Goal: Information Seeking & Learning: Check status

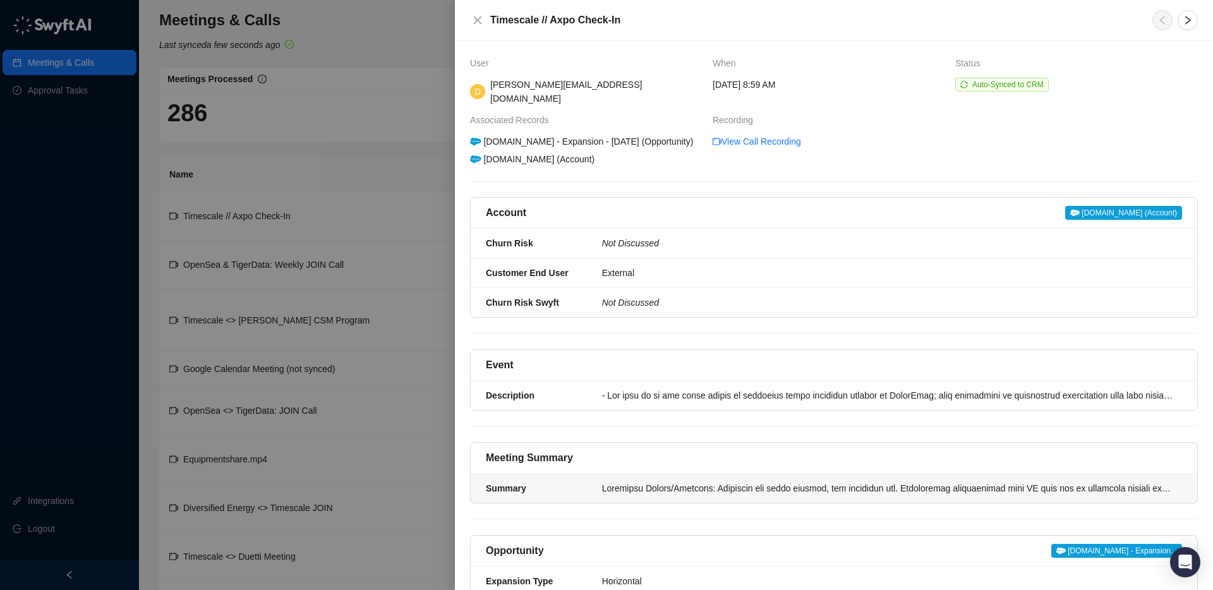
click at [623, 494] on div at bounding box center [888, 488] width 572 height 14
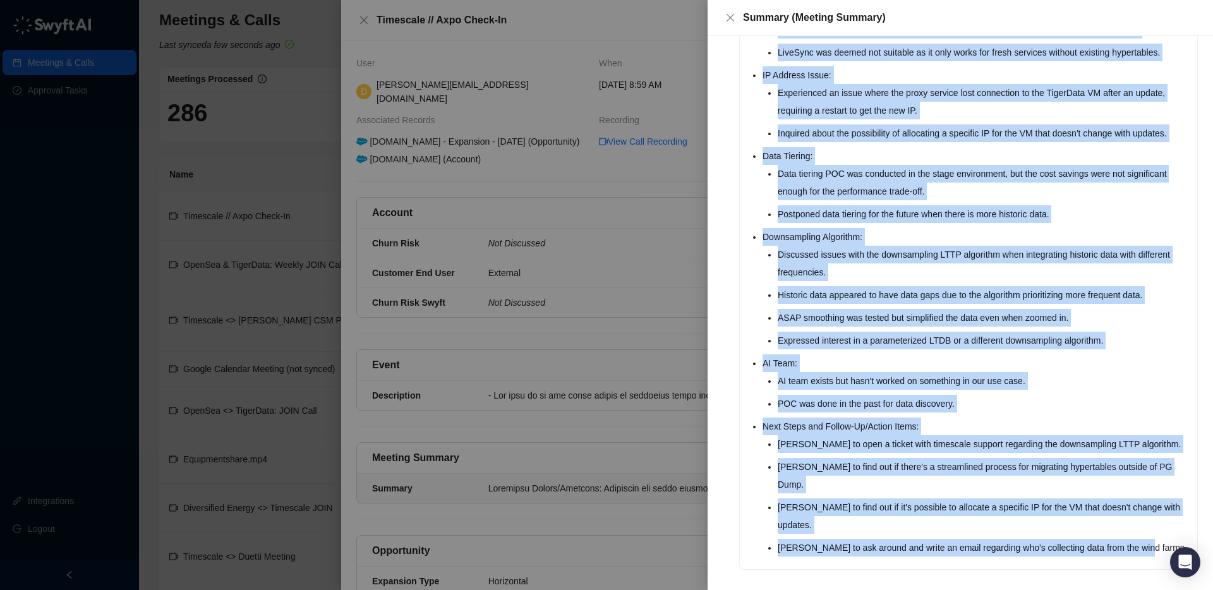
scroll to position [249, 0]
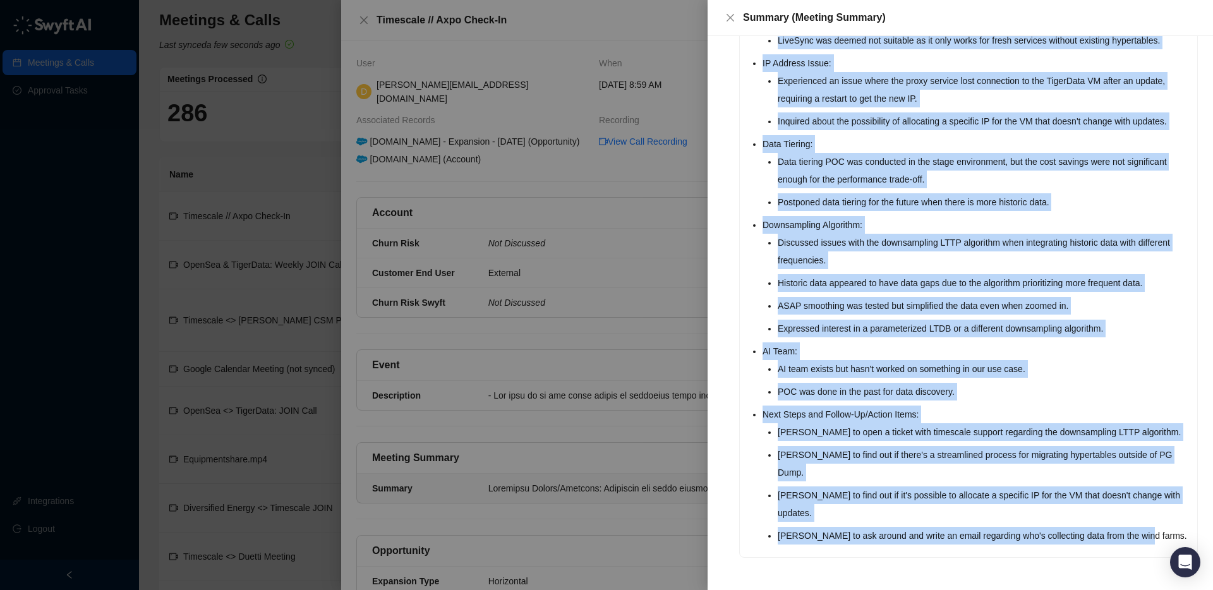
drag, startPoint x: 764, startPoint y: 162, endPoint x: 1163, endPoint y: 535, distance: 546.1
click at [1163, 535] on ul "Migration Status/Blockers: Migrating the final service, the analytics one. Expe…" at bounding box center [975, 224] width 427 height 639
copy ul "Migration Status/Blockers: Migrating the final service, the analytics one. Expe…"
drag, startPoint x: 752, startPoint y: 162, endPoint x: 1171, endPoint y: 529, distance: 556.3
click at [1171, 529] on ul "Migration Status/Blockers: Migrating the final service, the analytics one. Expe…" at bounding box center [975, 224] width 427 height 639
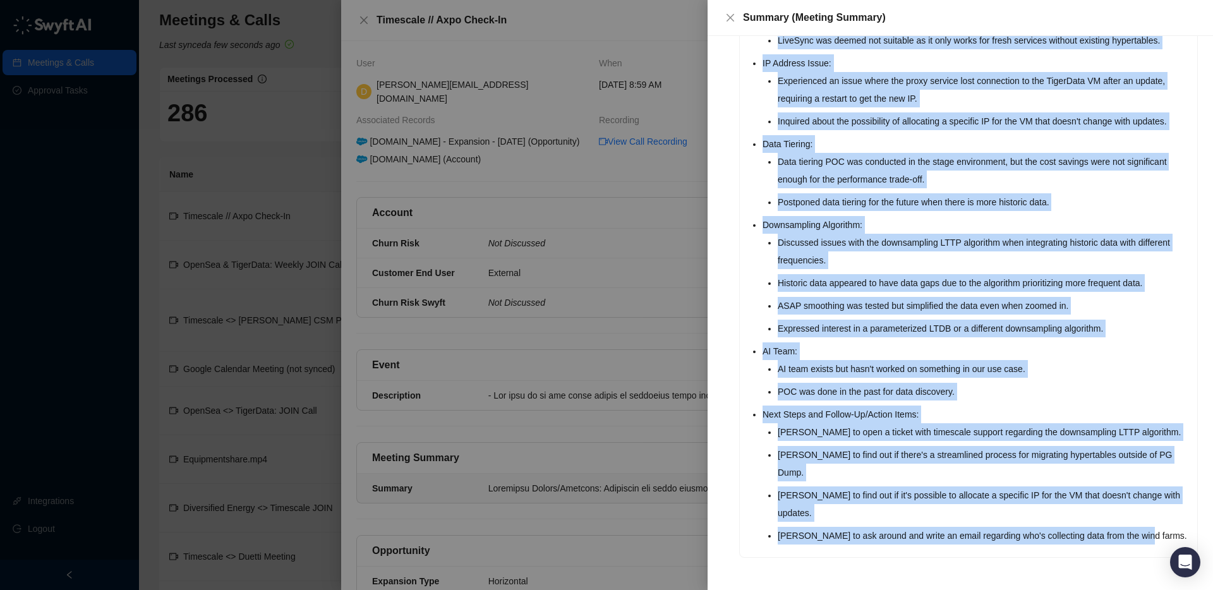
copy ul "Migration Status/Blockers: Migrating the final service, the analytics one. Expe…"
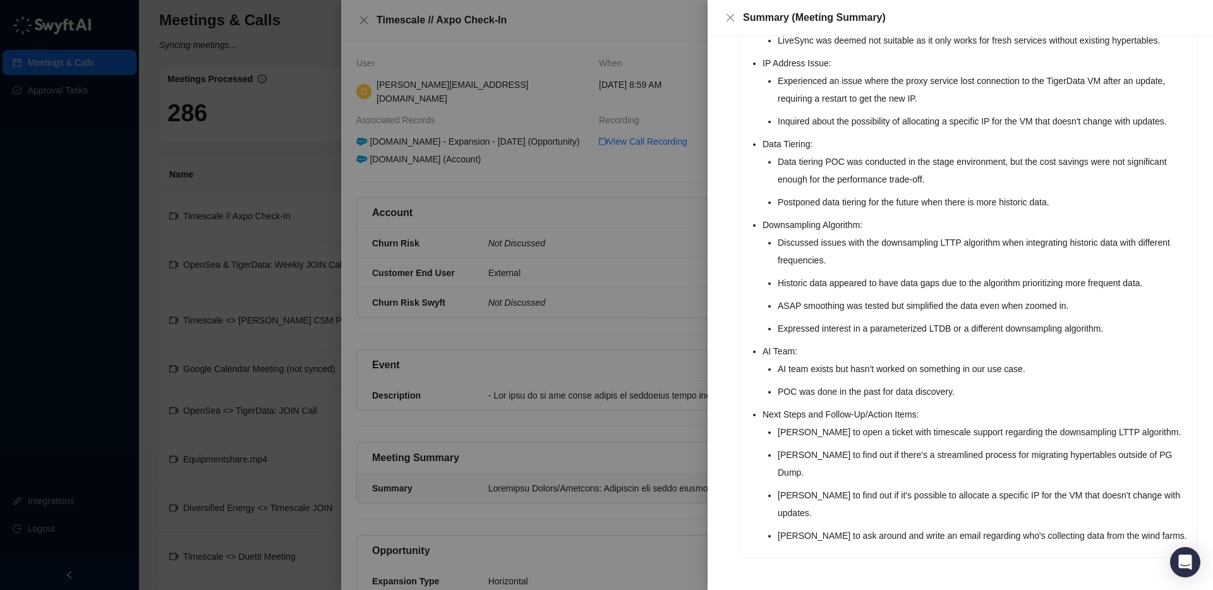
click at [674, 343] on div at bounding box center [606, 295] width 1213 height 590
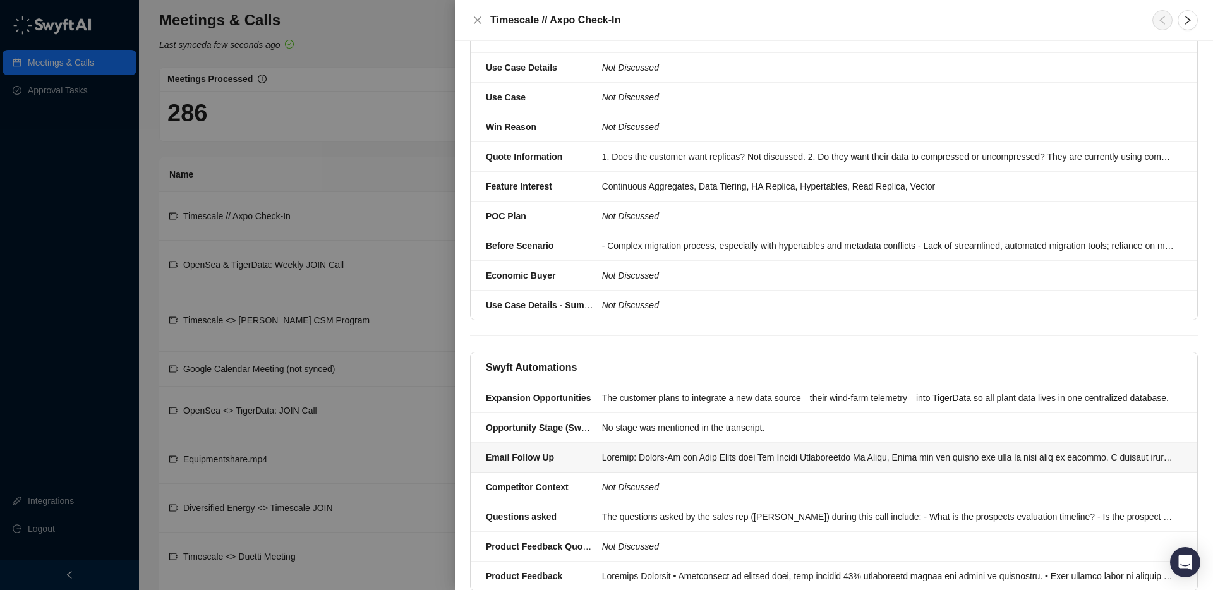
scroll to position [791, 0]
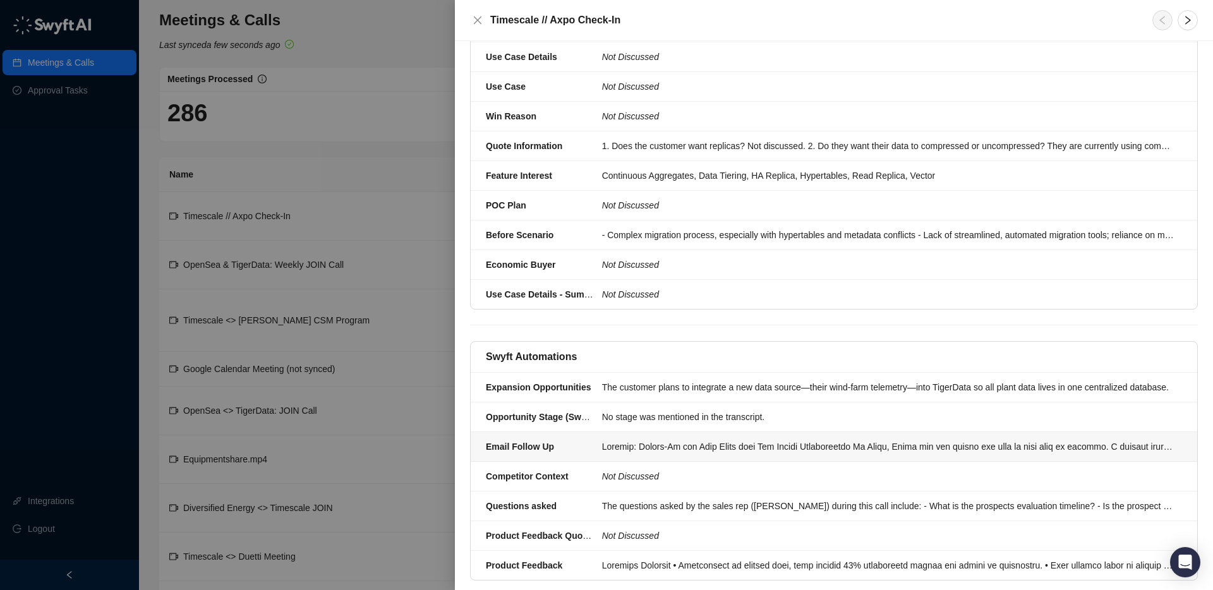
click at [633, 447] on div at bounding box center [888, 447] width 572 height 14
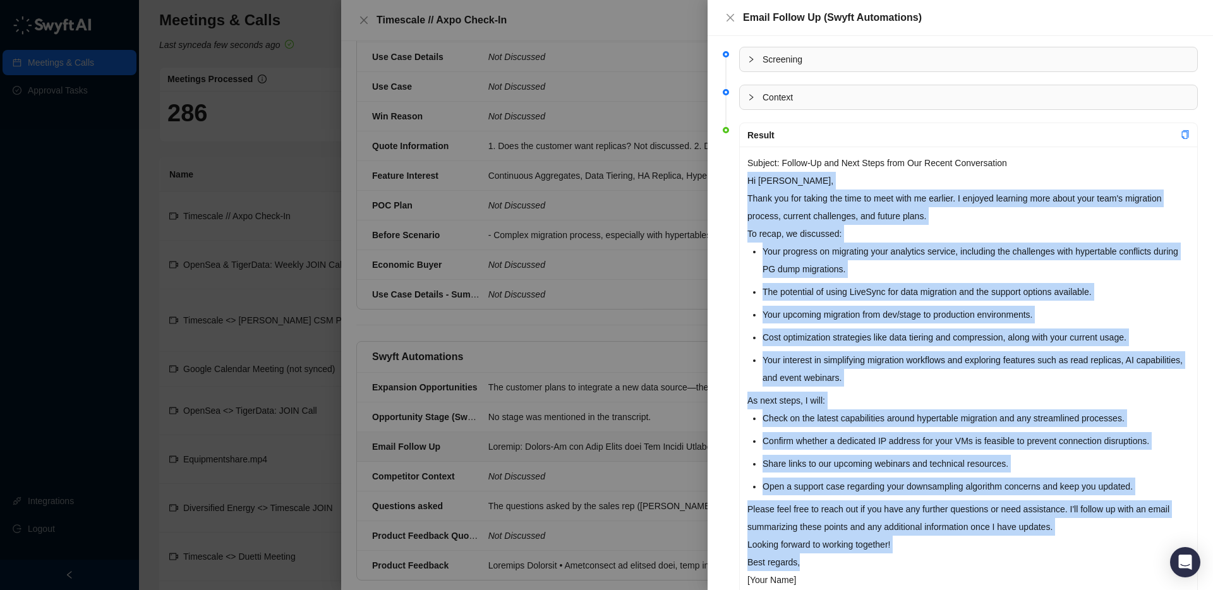
drag, startPoint x: 747, startPoint y: 181, endPoint x: 906, endPoint y: 552, distance: 403.5
click at [908, 555] on div "Subject: Follow-Up and Next Steps from Our Recent Conversation Hi [PERSON_NAME]…" at bounding box center [968, 398] width 457 height 503
copy div "Hi [PERSON_NAME], Thank you for taking the time to meet with me earlier. I enjo…"
